Goal: Find specific page/section: Find specific page/section

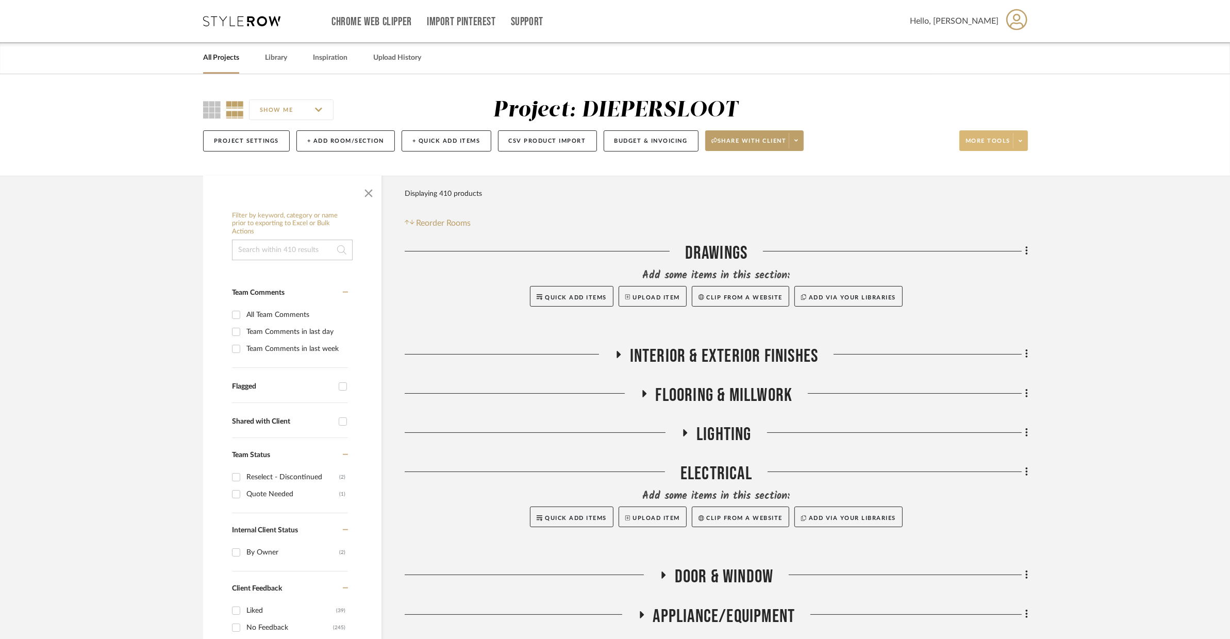
click at [1021, 140] on icon at bounding box center [1020, 141] width 4 height 6
click at [1021, 140] on div at bounding box center [615, 319] width 1230 height 639
click at [1021, 140] on icon at bounding box center [1020, 141] width 4 height 6
click at [1000, 294] on span "Export To Excel" at bounding box center [1003, 293] width 66 height 9
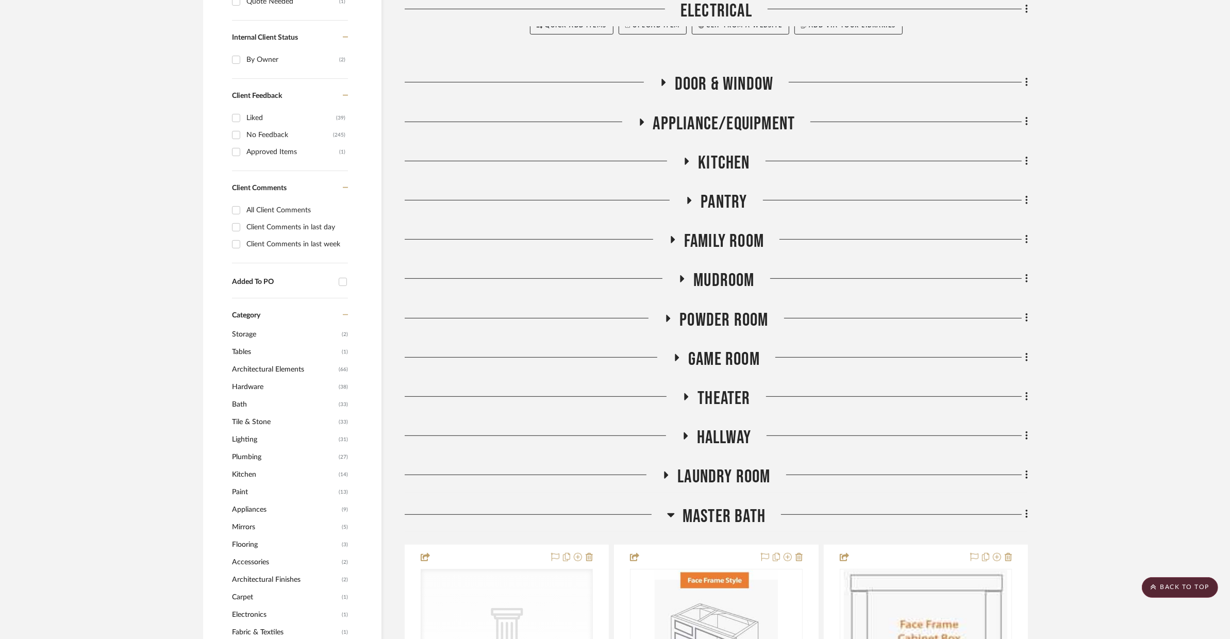
scroll to position [524, 0]
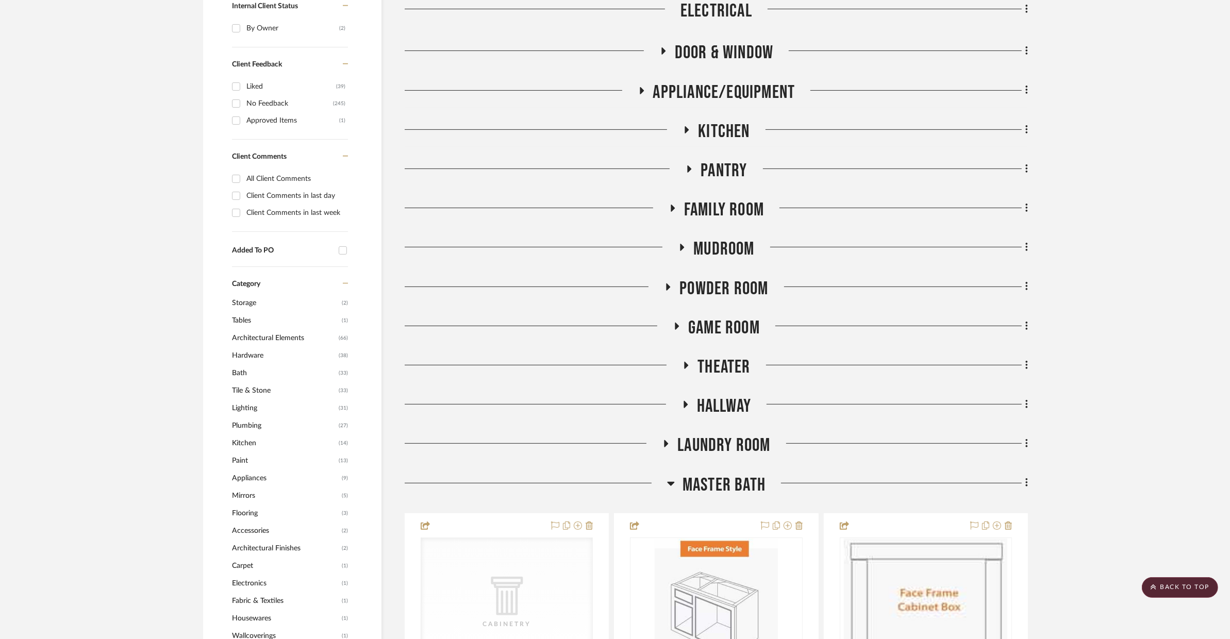
click at [692, 485] on span "Master Bath" at bounding box center [723, 485] width 83 height 22
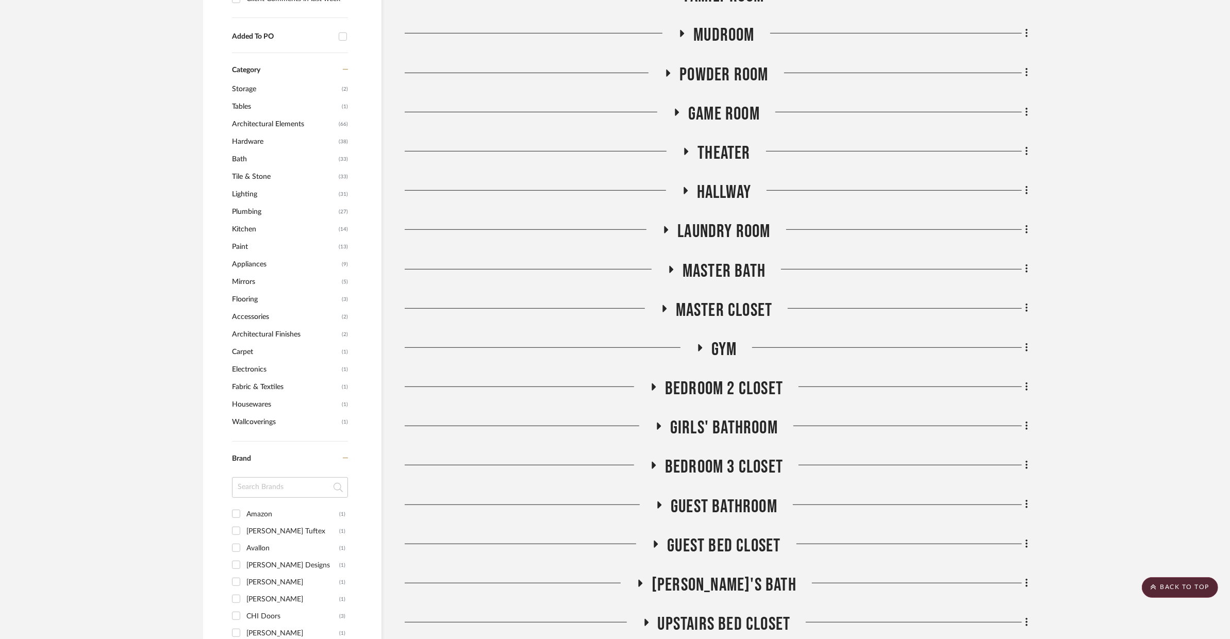
scroll to position [619, 0]
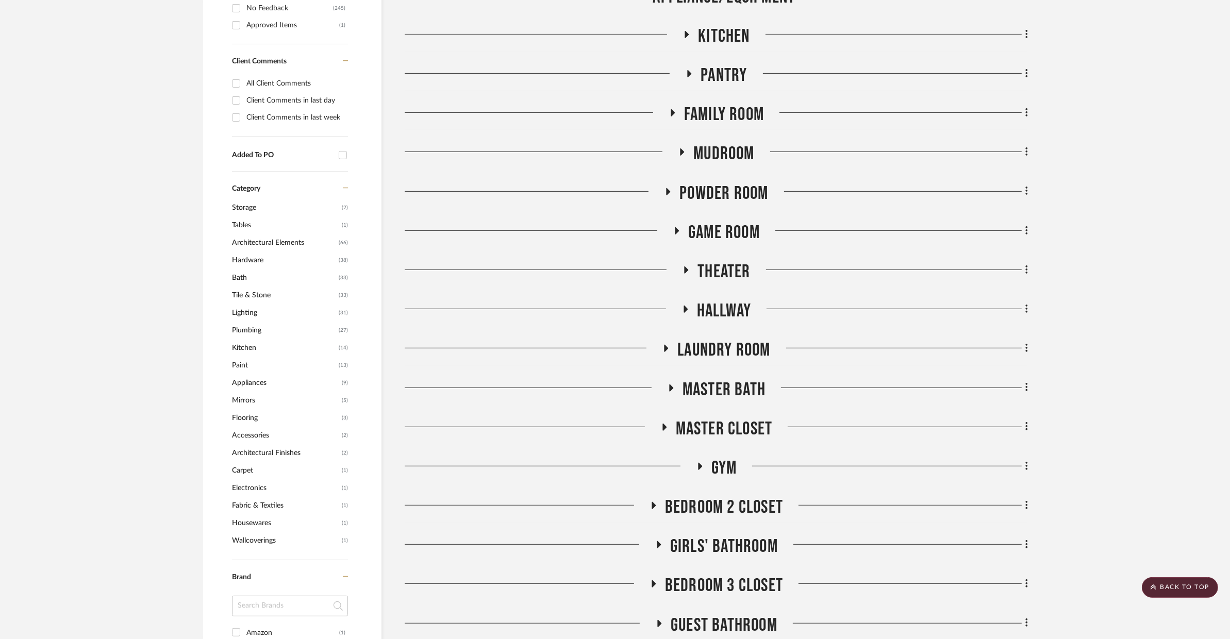
click at [735, 382] on span "Master Bath" at bounding box center [723, 390] width 83 height 22
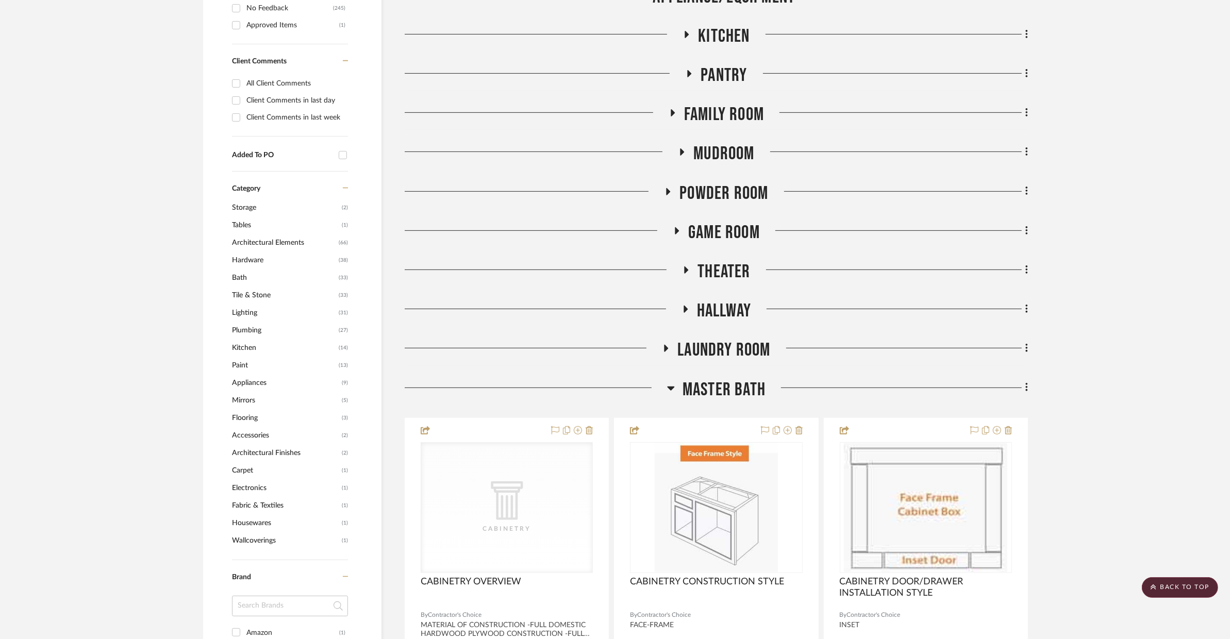
click at [735, 382] on span "Master Bath" at bounding box center [723, 390] width 83 height 22
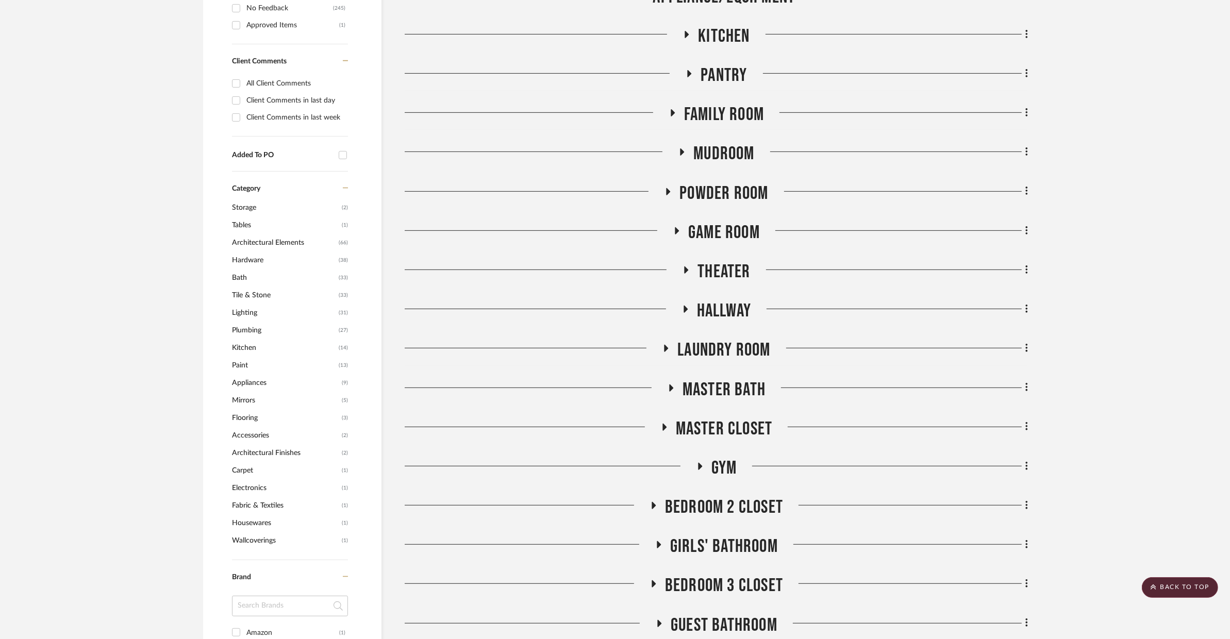
click at [729, 351] on span "Laundry Room" at bounding box center [723, 350] width 93 height 22
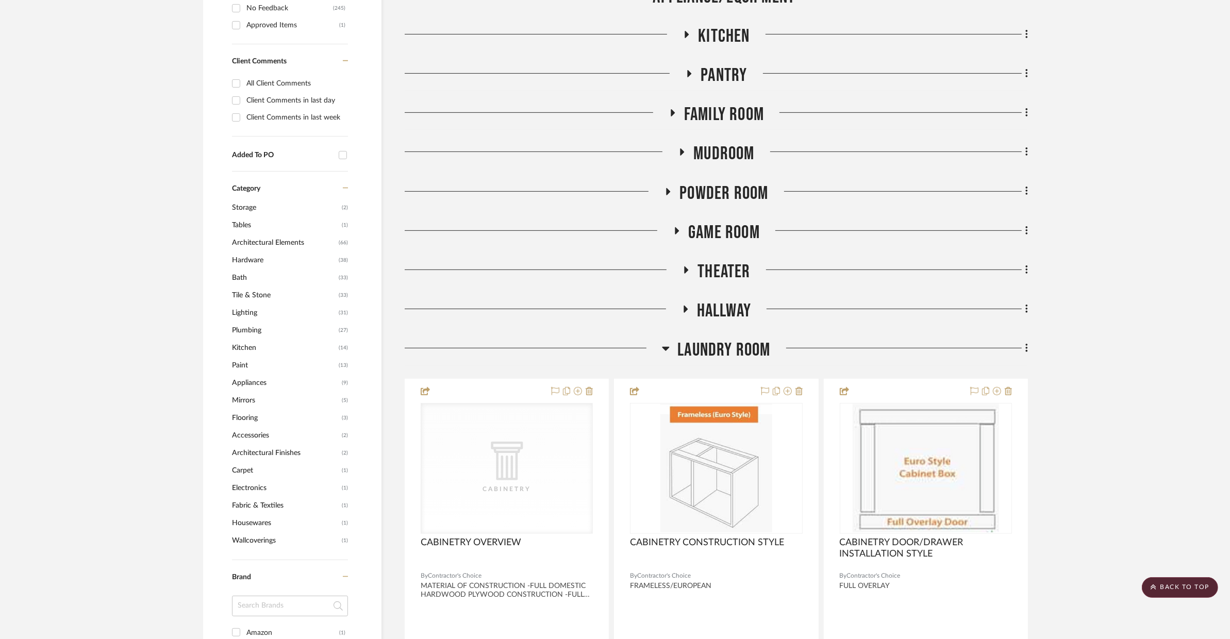
click at [729, 351] on span "Laundry Room" at bounding box center [723, 350] width 93 height 22
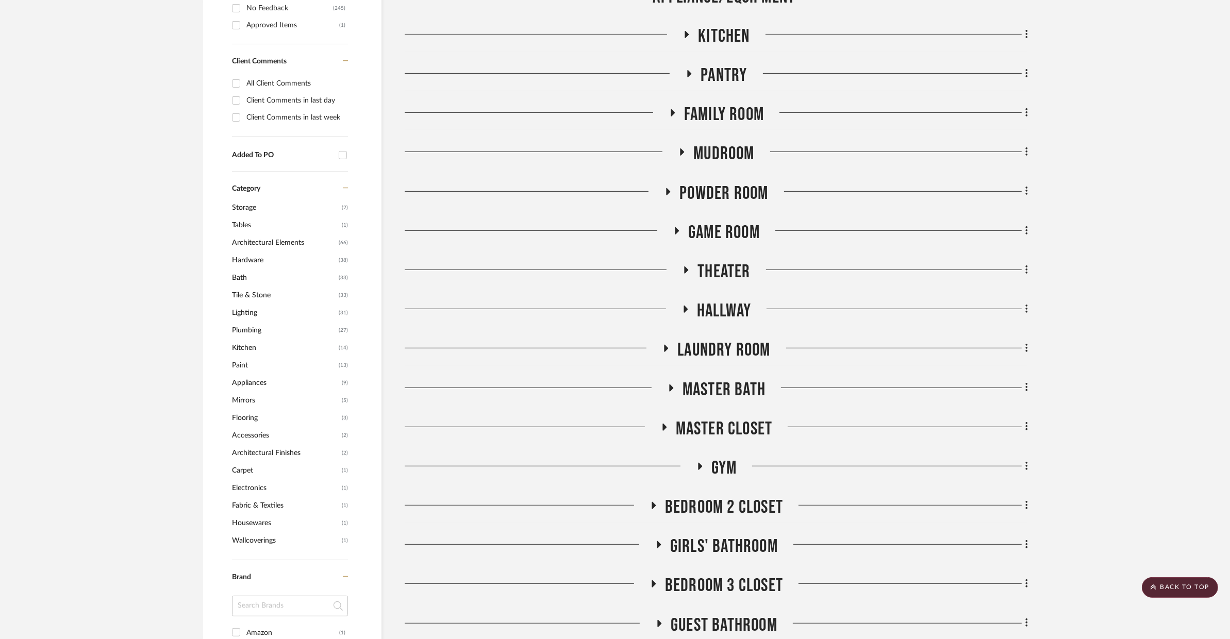
click at [729, 307] on span "Hallway" at bounding box center [724, 311] width 54 height 22
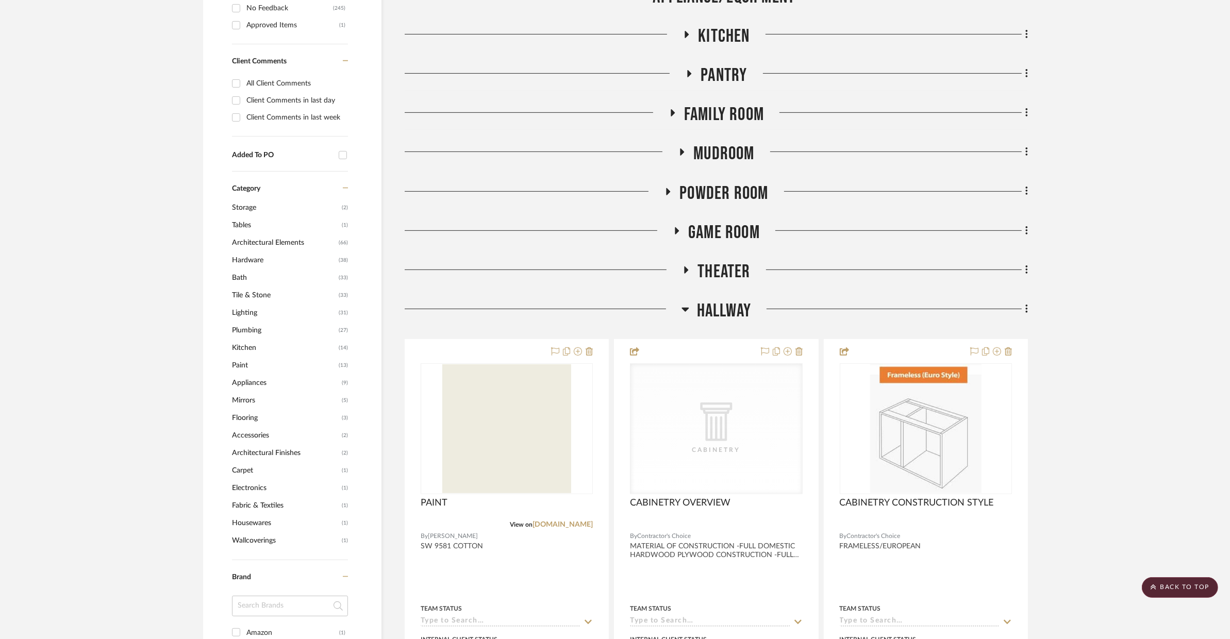
click at [729, 307] on span "Hallway" at bounding box center [724, 311] width 54 height 22
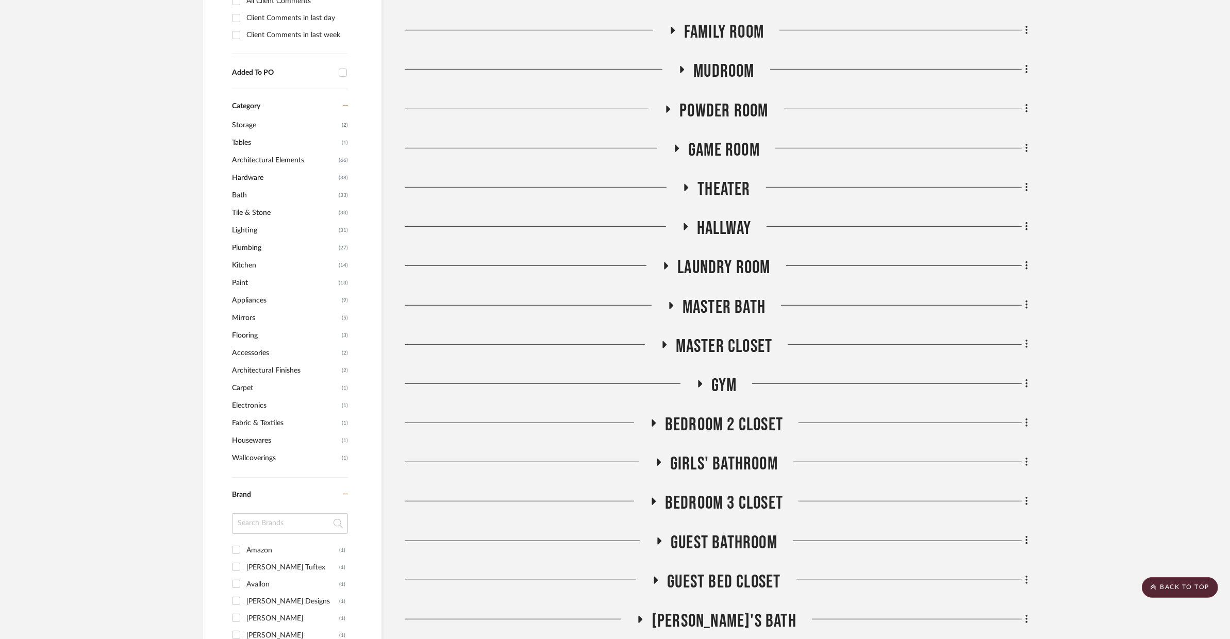
scroll to position [723, 0]
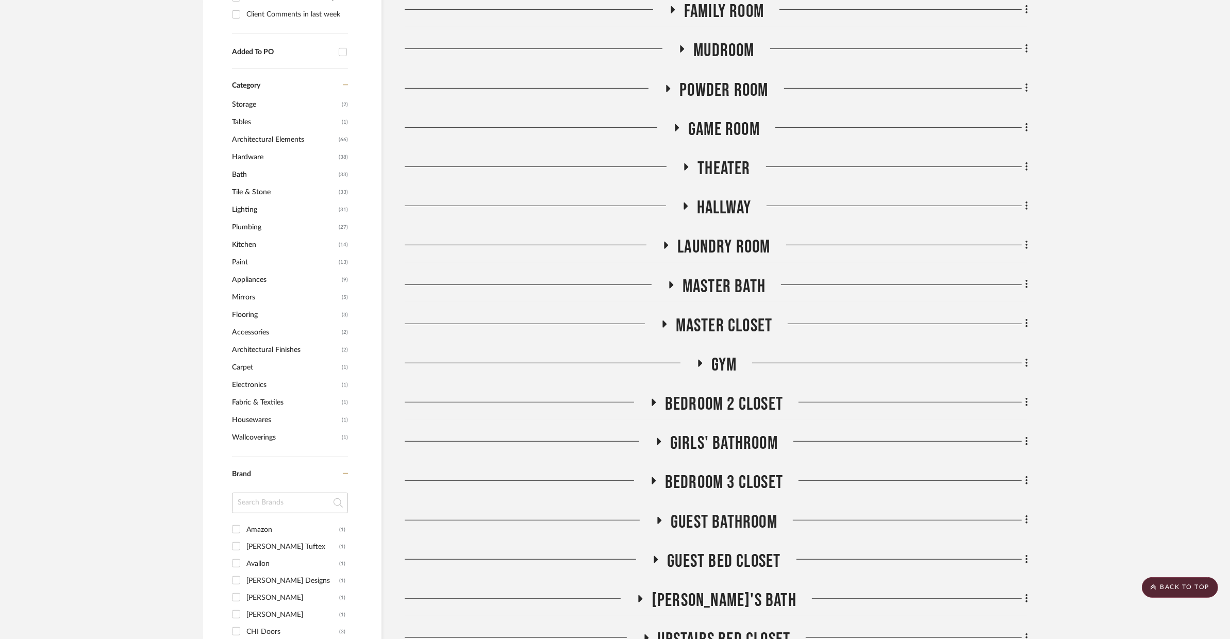
click at [701, 434] on span "Girls' Bathroom" at bounding box center [724, 443] width 108 height 22
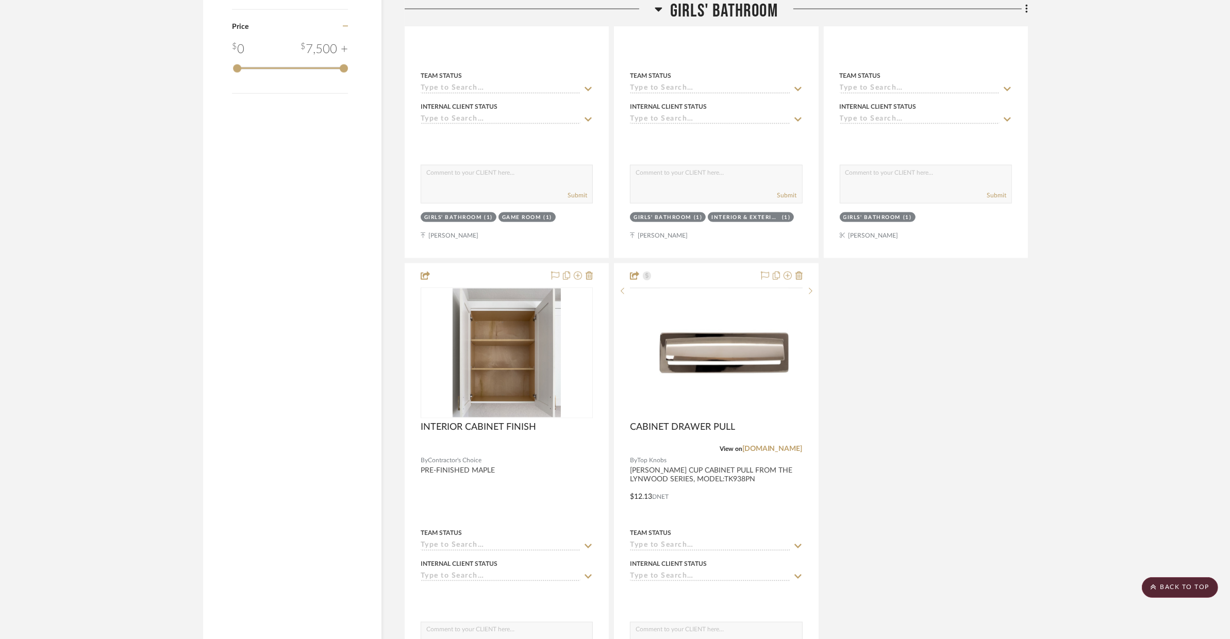
scroll to position [2242, 0]
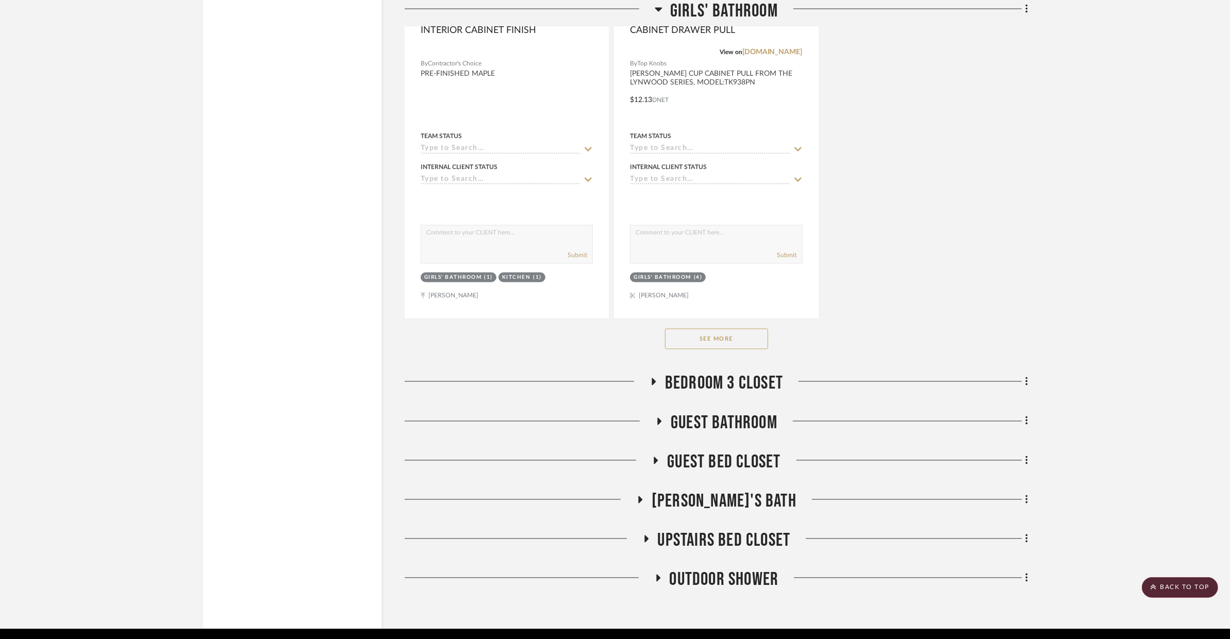
click at [721, 337] on button "See More" at bounding box center [716, 339] width 103 height 21
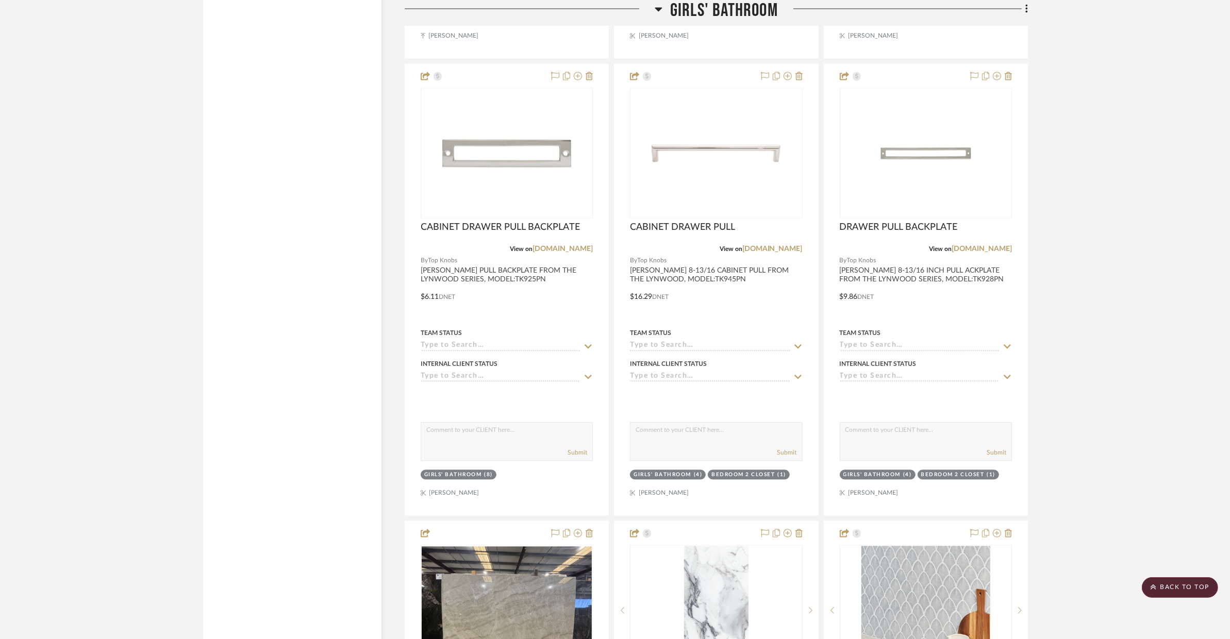
scroll to position [3037, 0]
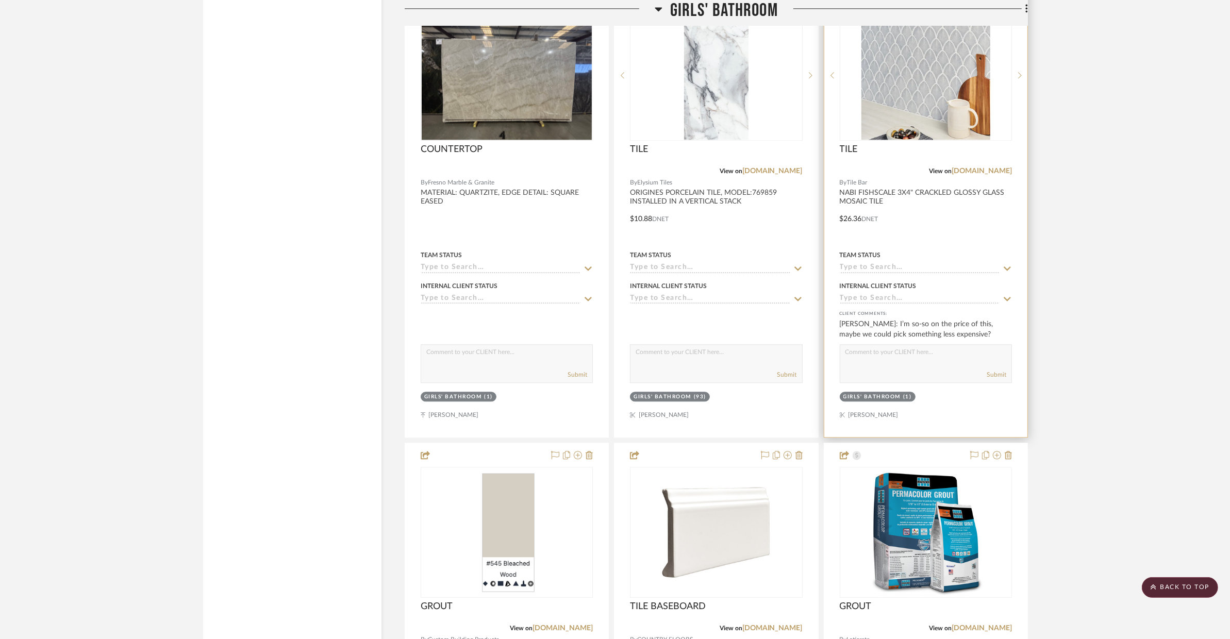
click at [939, 227] on div at bounding box center [925, 211] width 203 height 451
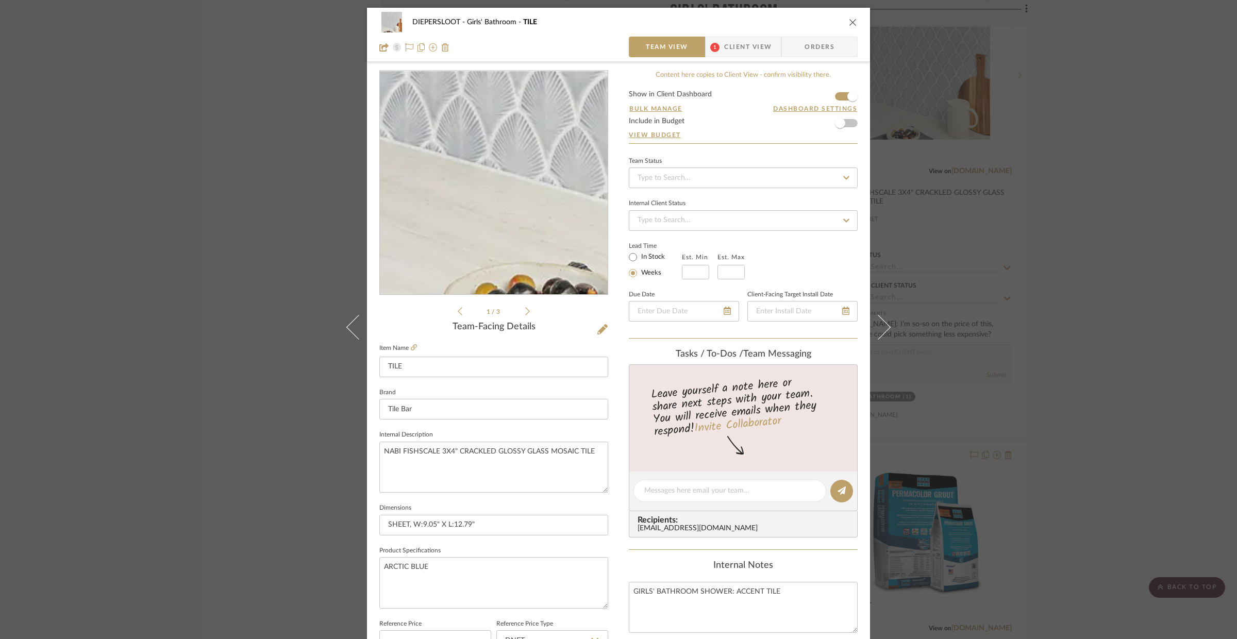
scroll to position [246, 0]
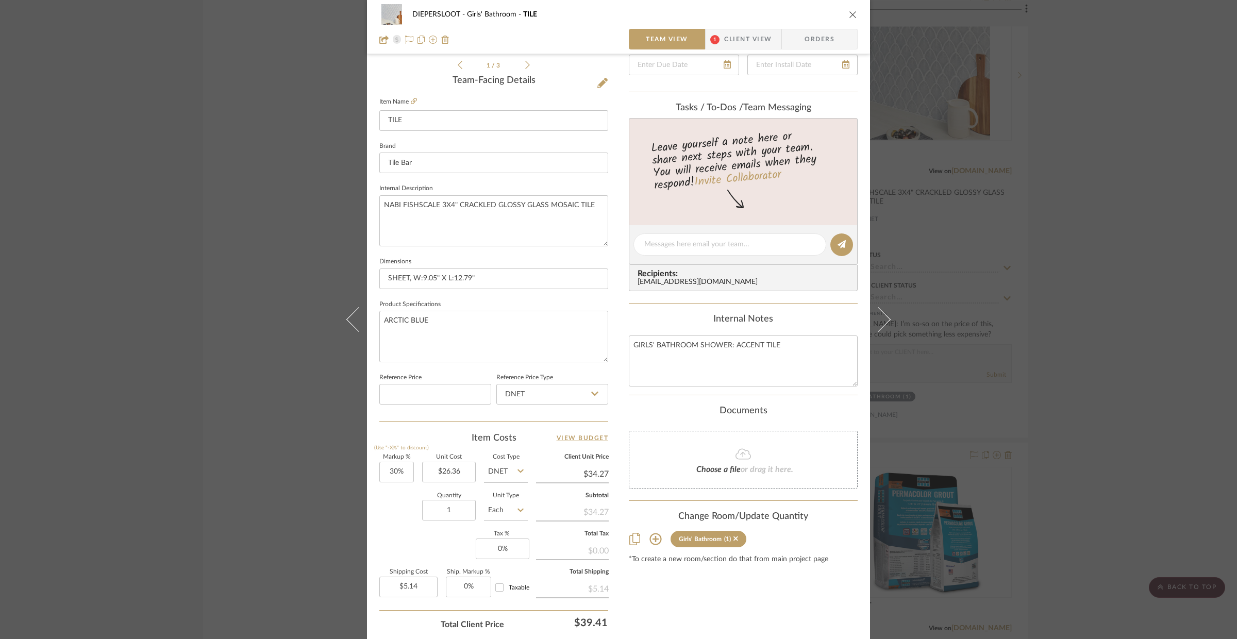
click at [316, 341] on div "DIEPERSLOOT Girls' Bathroom TILE Team View 1 Client View Orders 1 / 3 Team-Faci…" at bounding box center [618, 319] width 1237 height 639
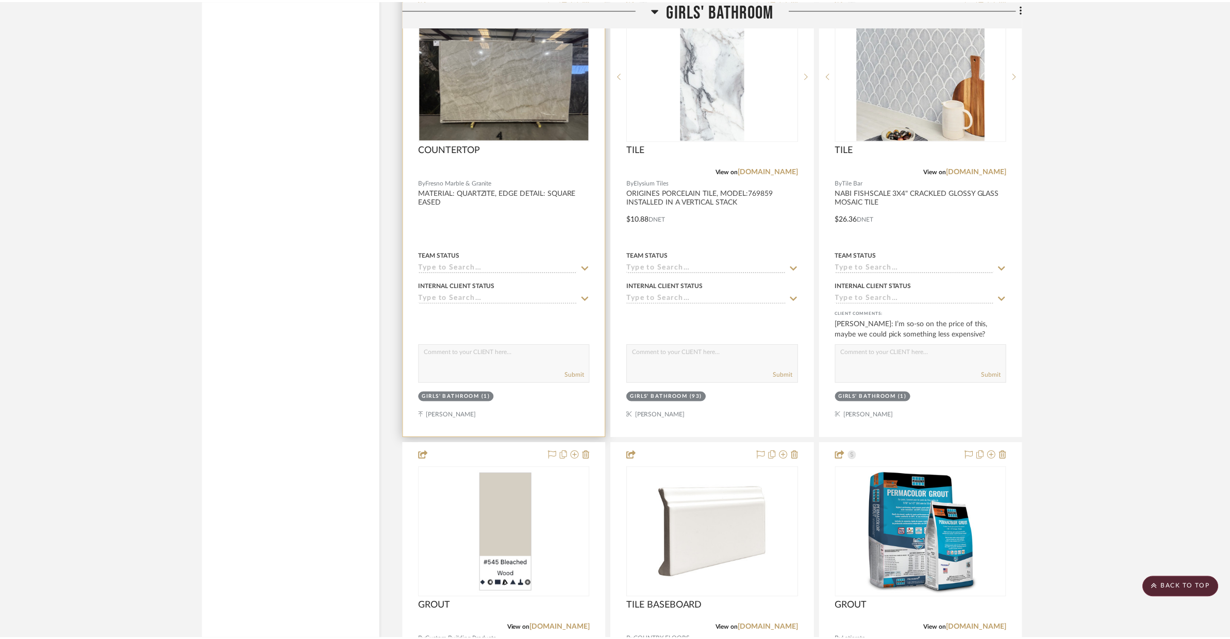
scroll to position [3037, 0]
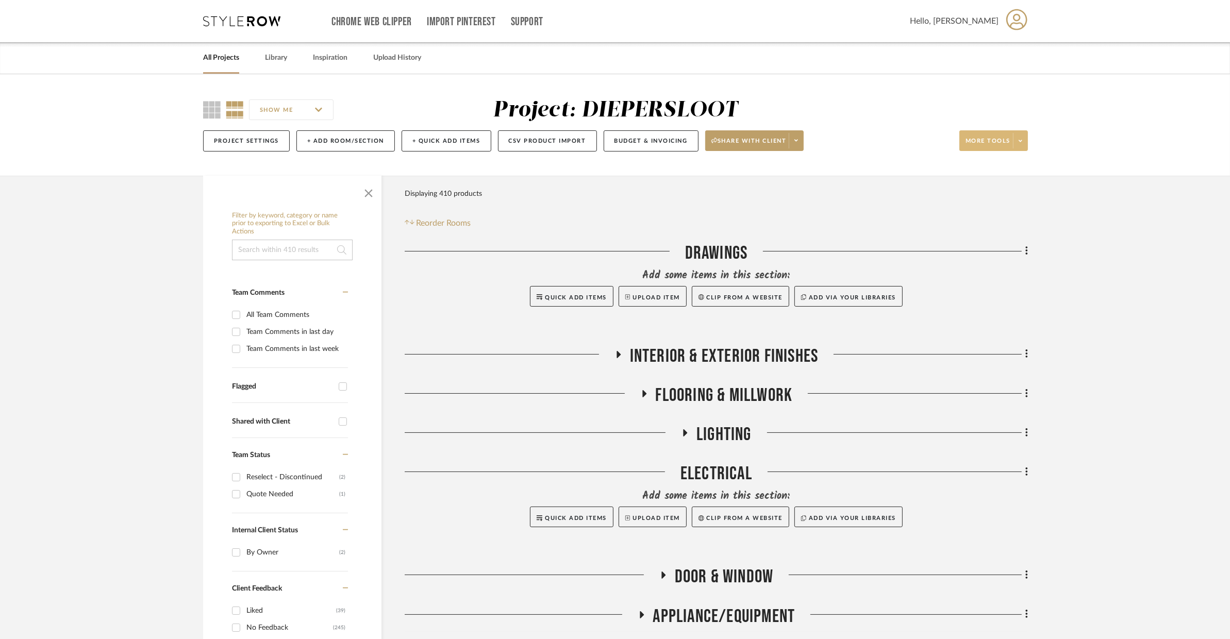
click at [1022, 140] on span at bounding box center [1020, 140] width 14 height 15
